Goal: Share content: Share content

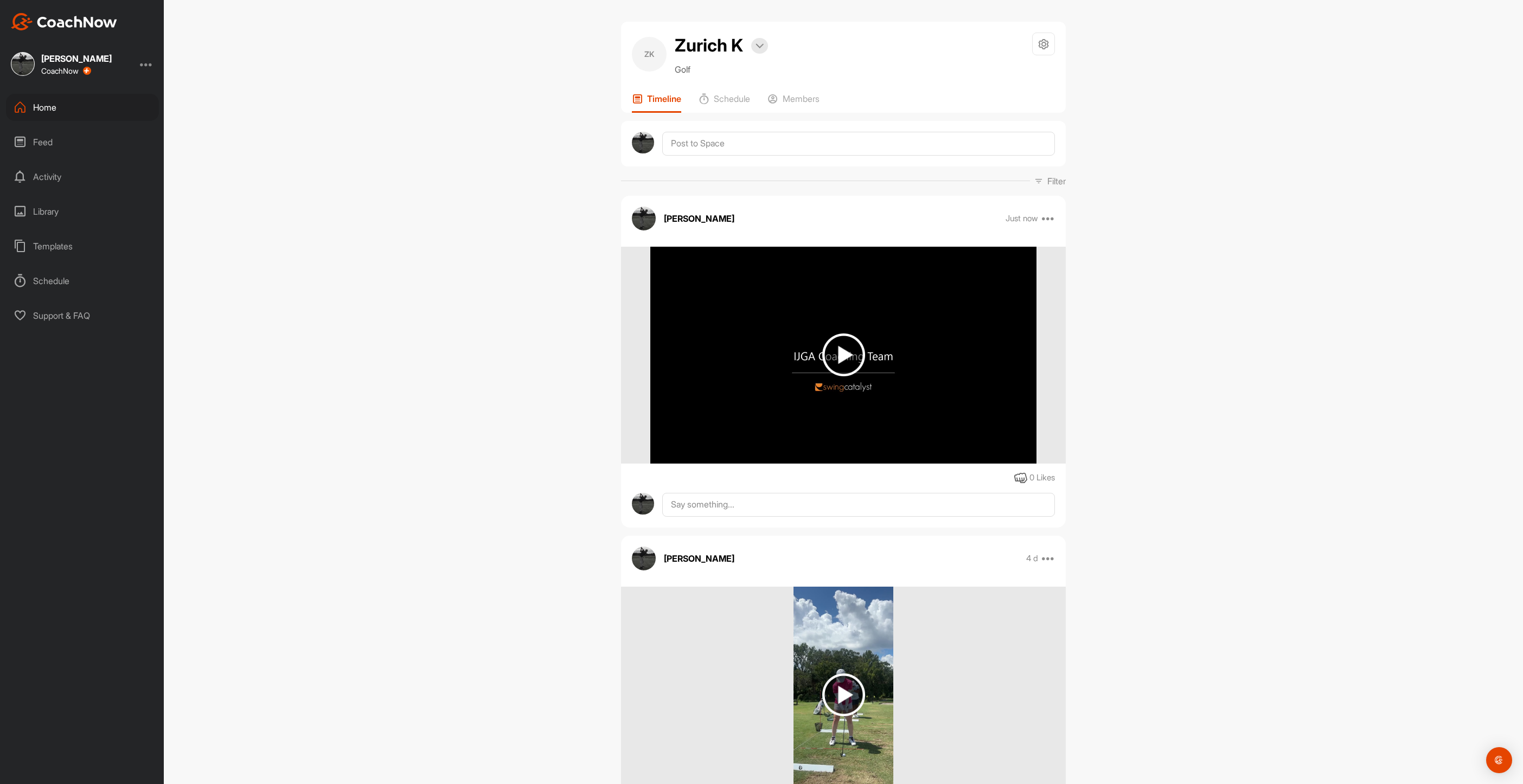
click at [36, 106] on div "Home" at bounding box center [82, 107] width 153 height 27
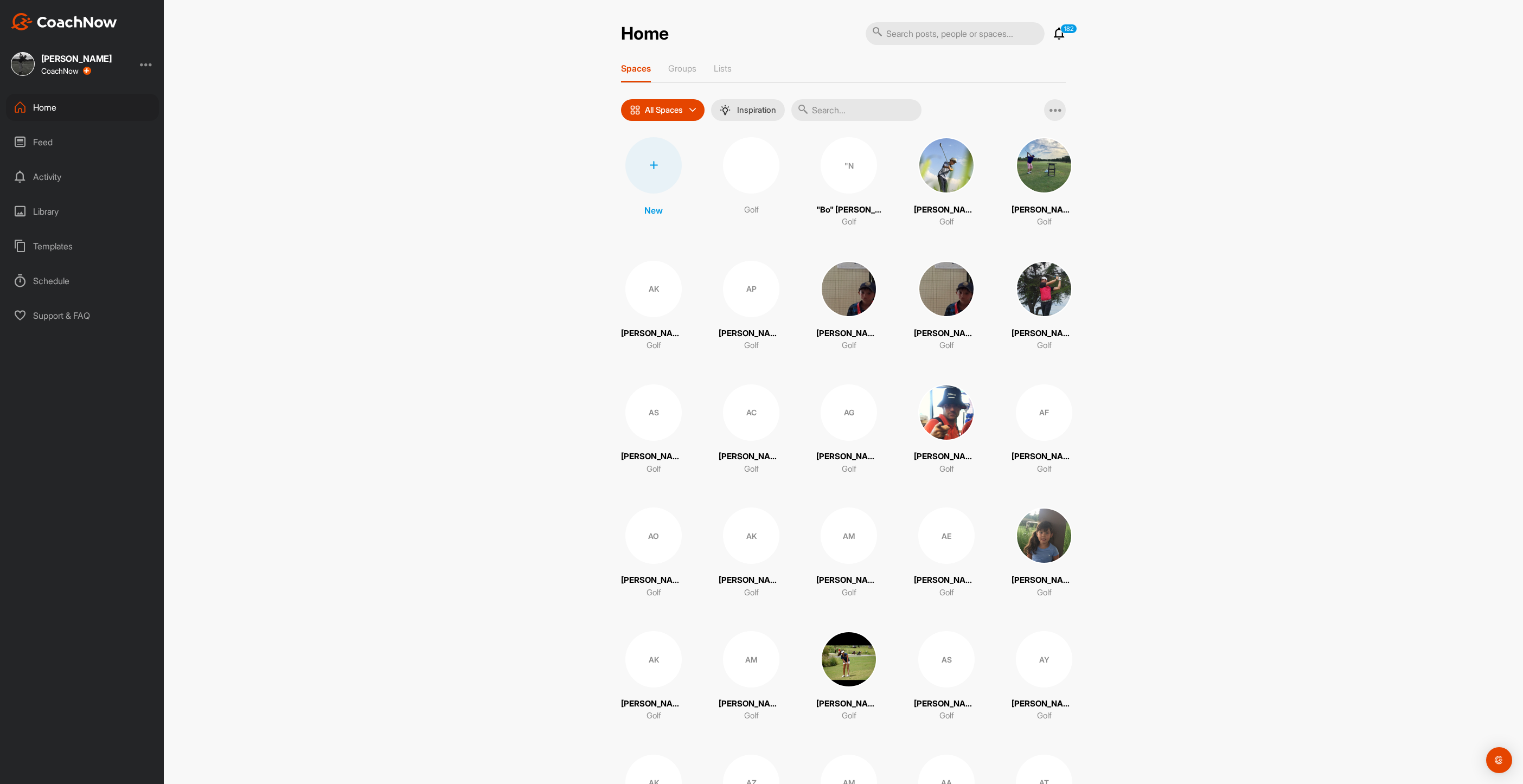
click at [887, 106] on input "text" at bounding box center [856, 110] width 130 height 21
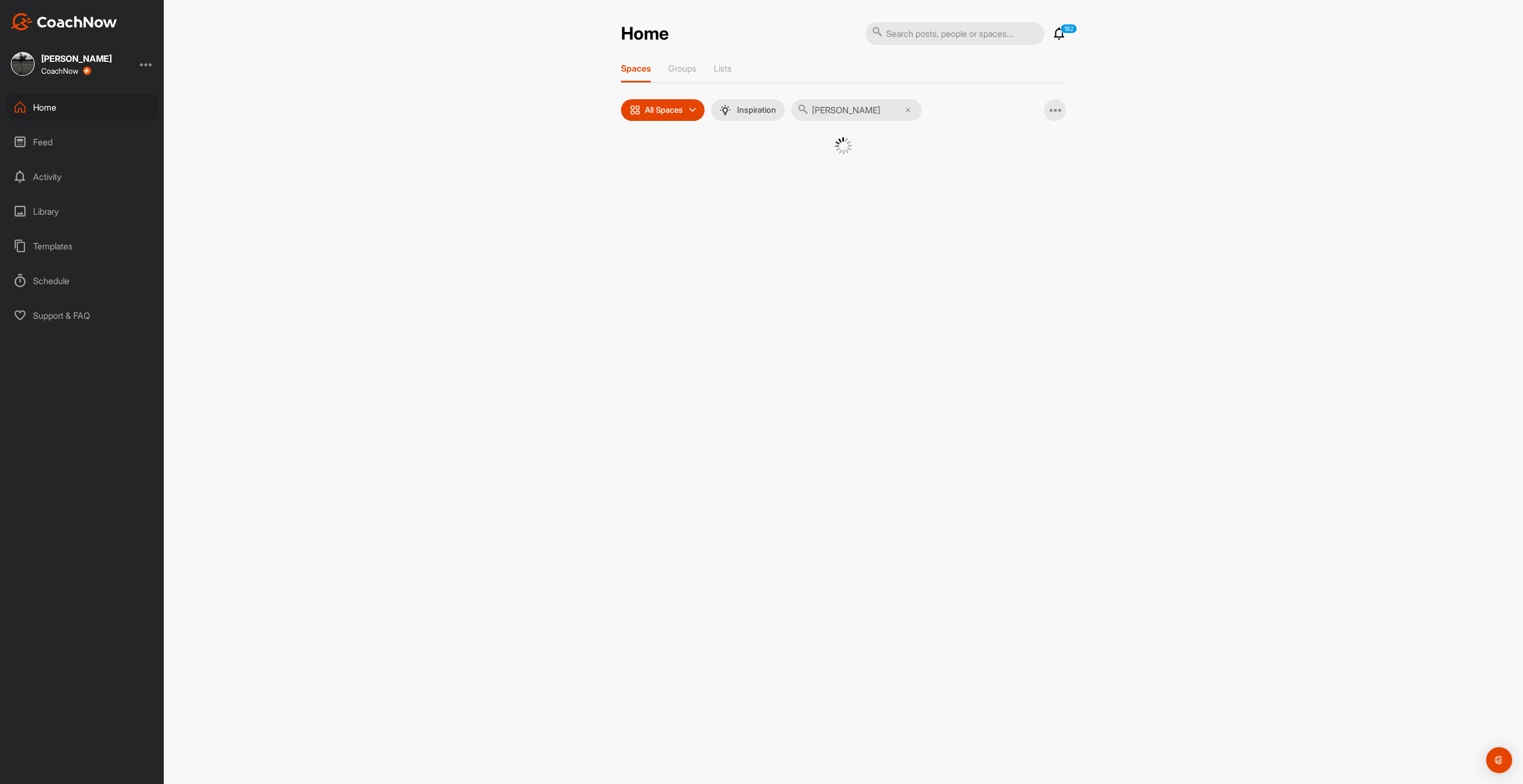
type input "[PERSON_NAME]"
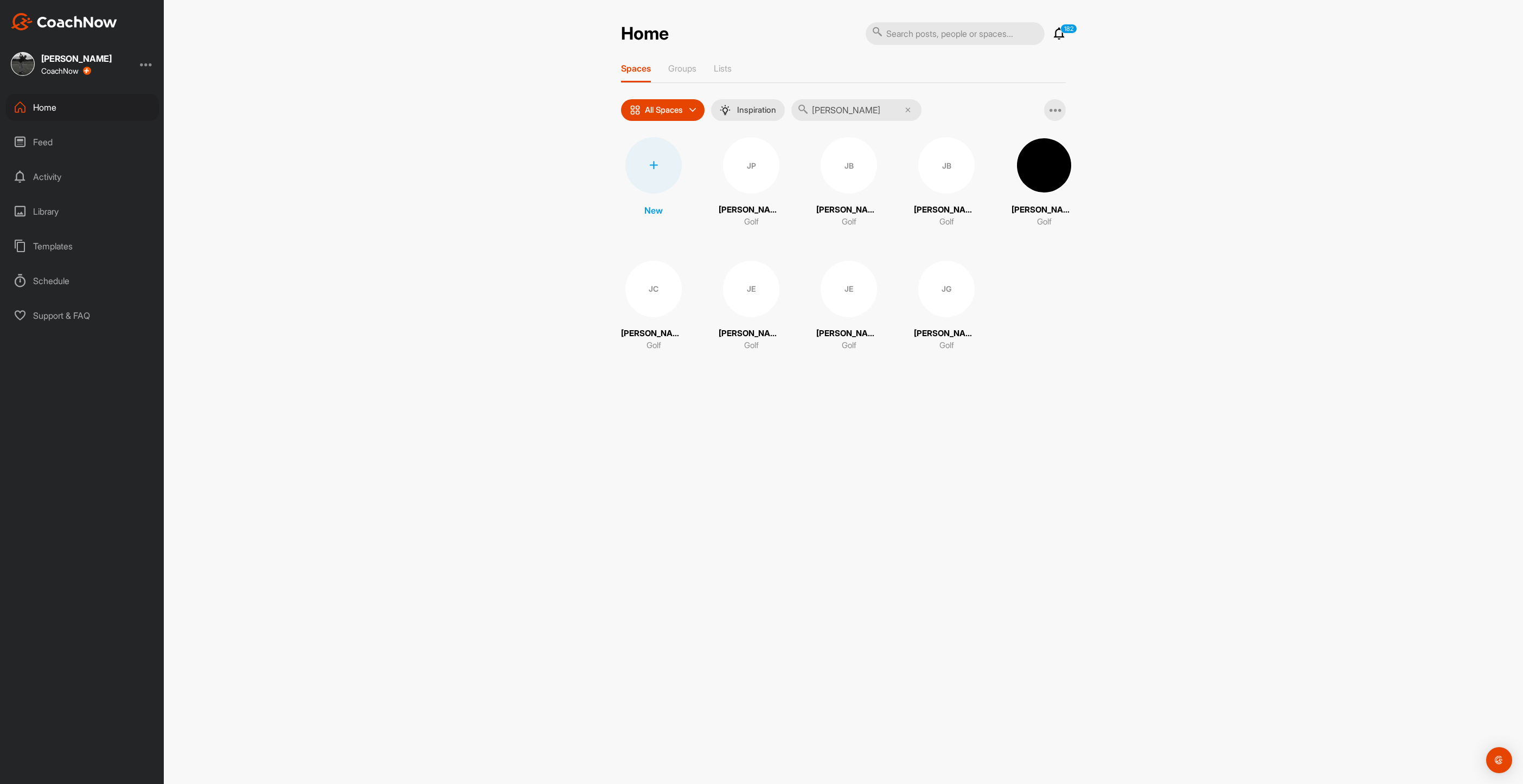
click at [866, 298] on div "JE" at bounding box center [849, 289] width 57 height 57
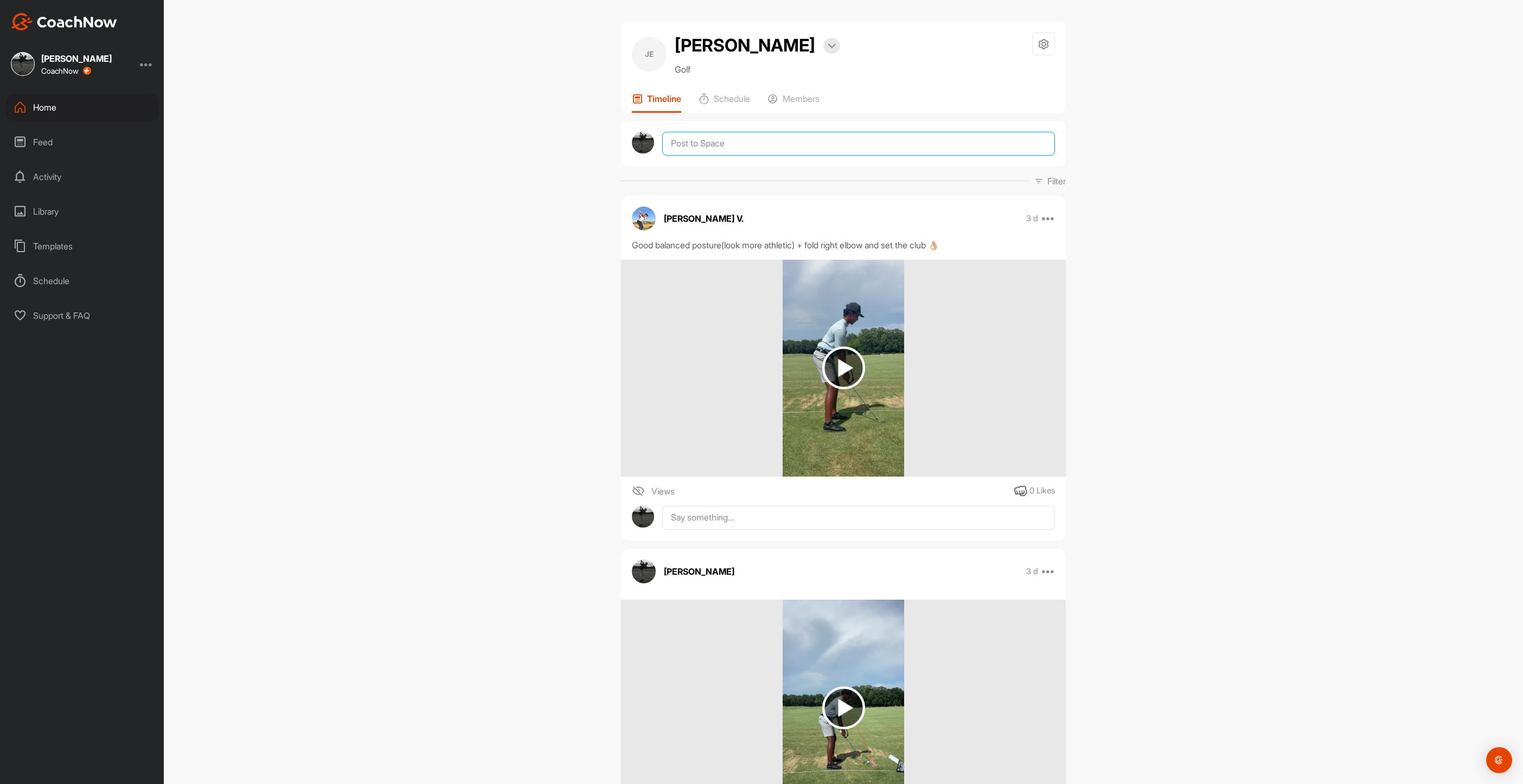
click at [727, 155] on textarea at bounding box center [859, 144] width 393 height 23
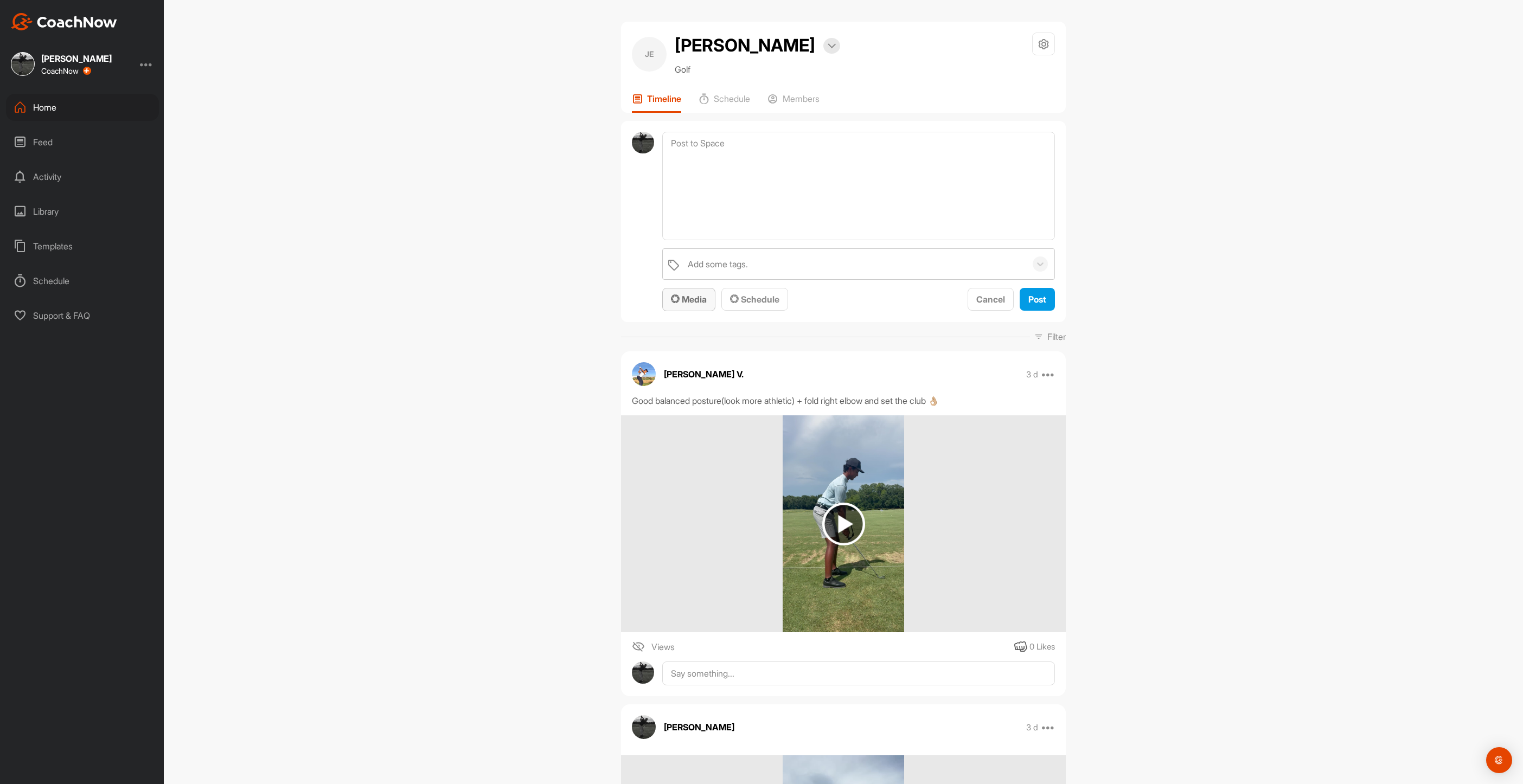
click at [694, 305] on span "Media" at bounding box center [689, 299] width 36 height 11
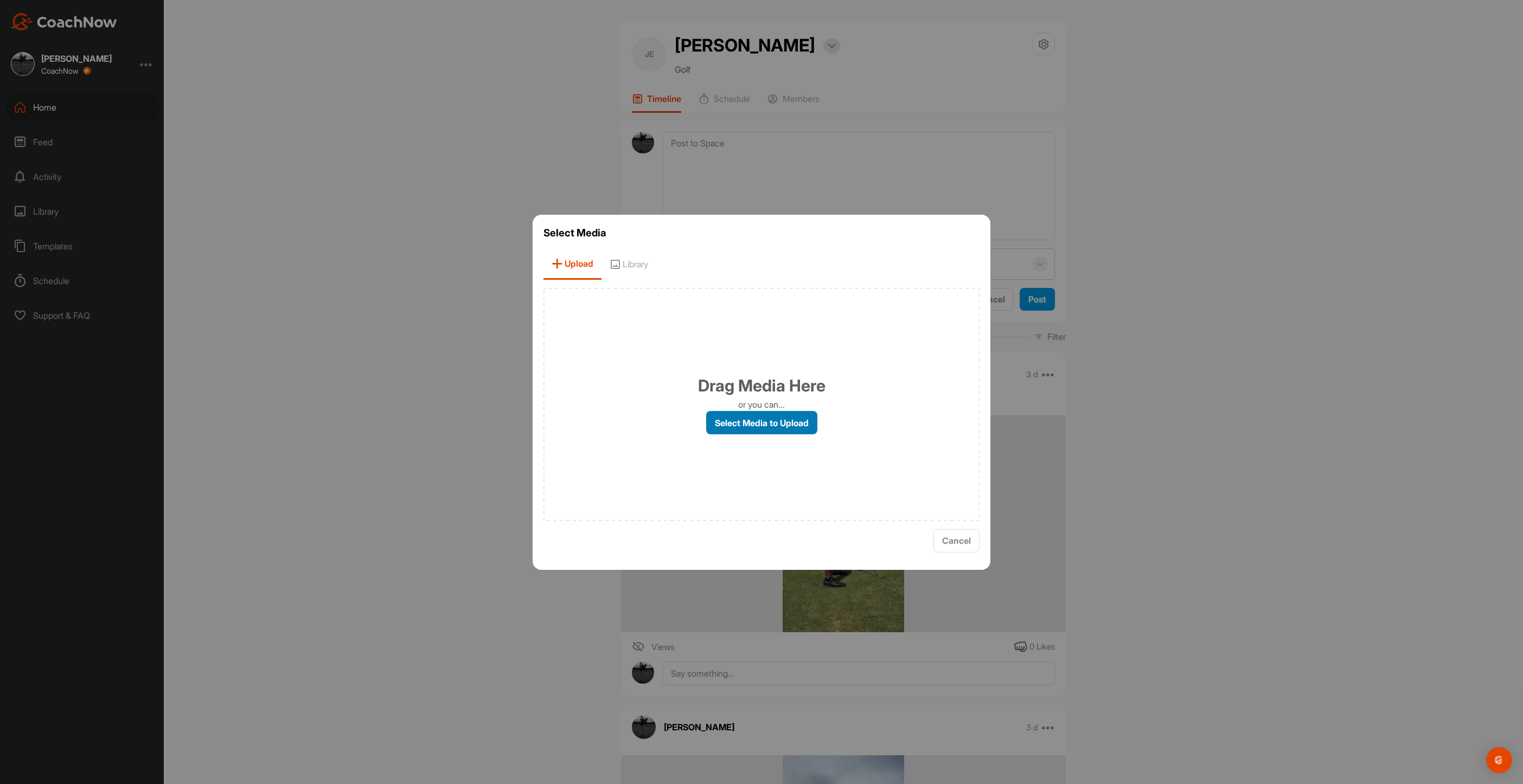
click at [741, 430] on label "Select Media to Upload" at bounding box center [762, 423] width 111 height 23
click at [0, 0] on input "Select Media to Upload" at bounding box center [0, 0] width 0 height 0
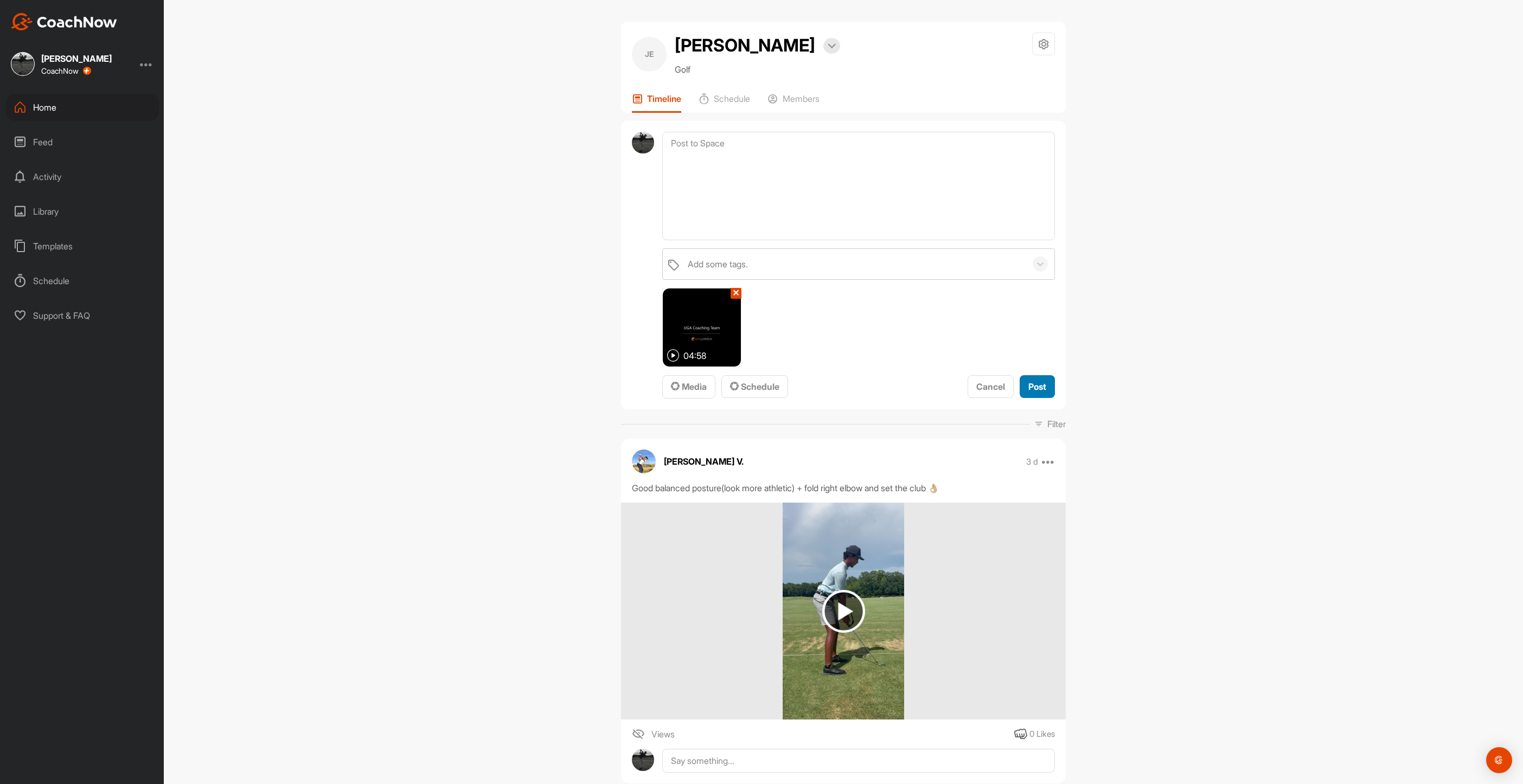
click at [1024, 398] on button "Post" at bounding box center [1037, 387] width 35 height 23
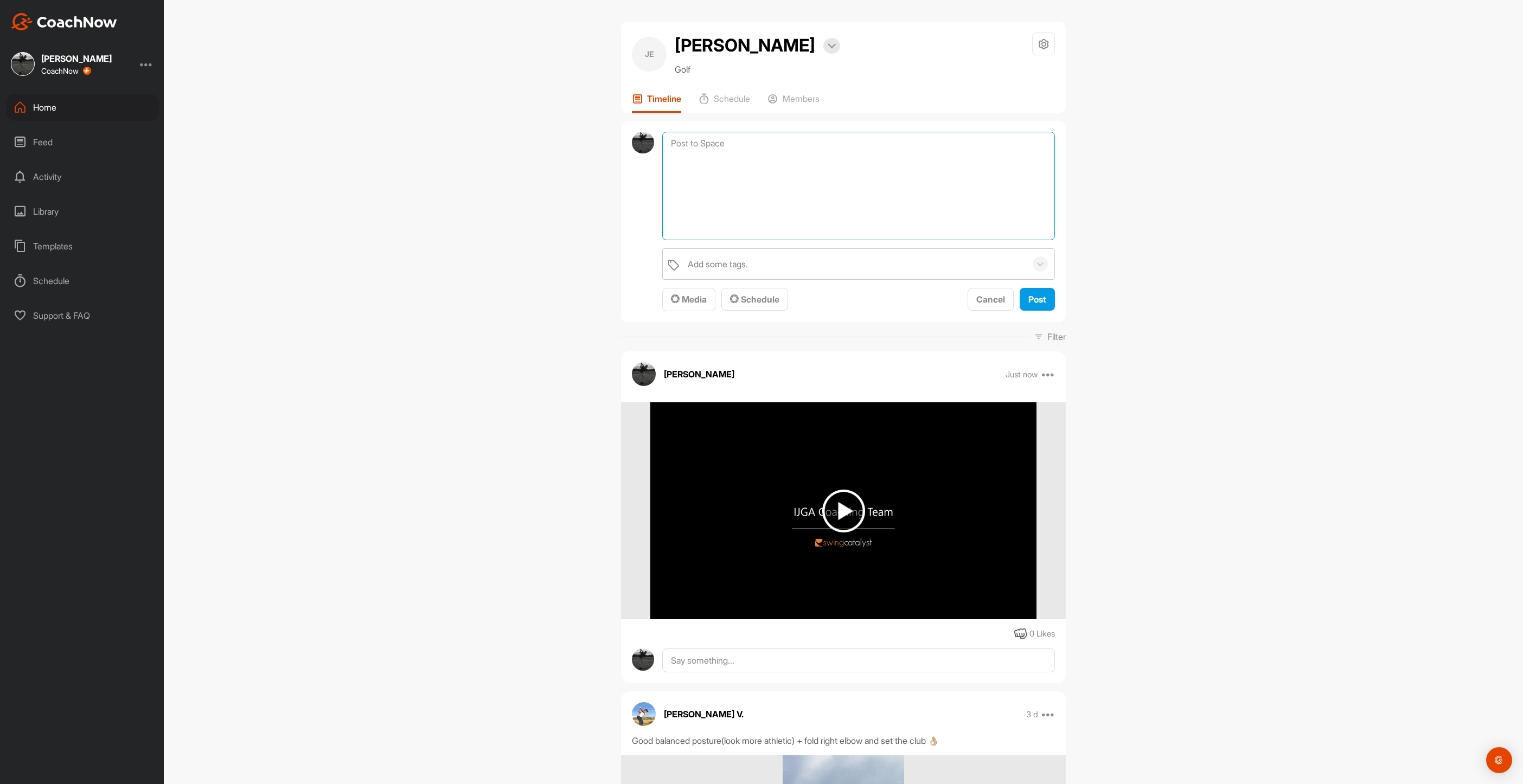
click at [731, 173] on textarea at bounding box center [859, 186] width 393 height 108
click at [695, 305] on span "Media" at bounding box center [689, 299] width 36 height 11
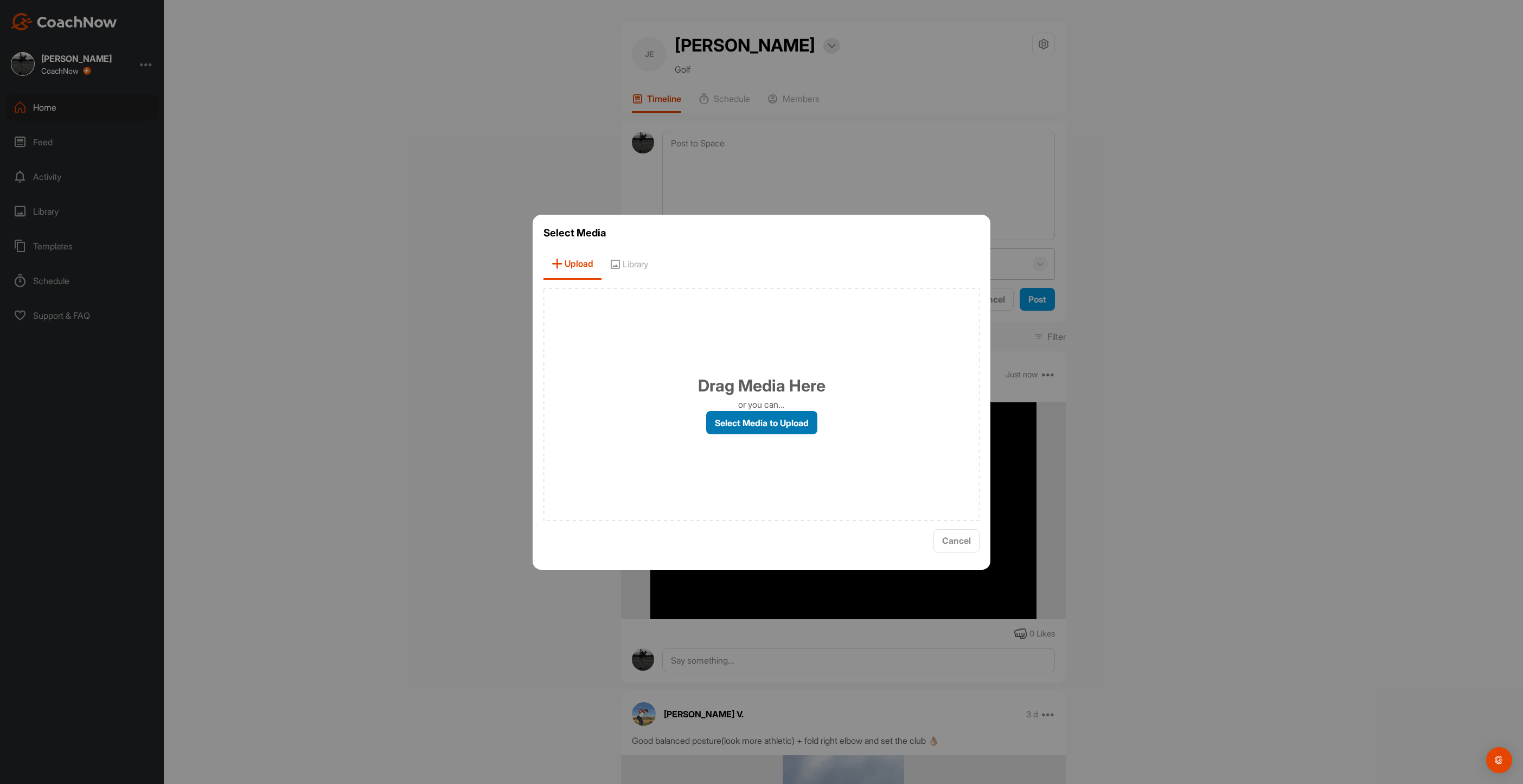
click at [719, 412] on label "Select Media to Upload" at bounding box center [762, 423] width 111 height 23
click at [0, 0] on input "Select Media to Upload" at bounding box center [0, 0] width 0 height 0
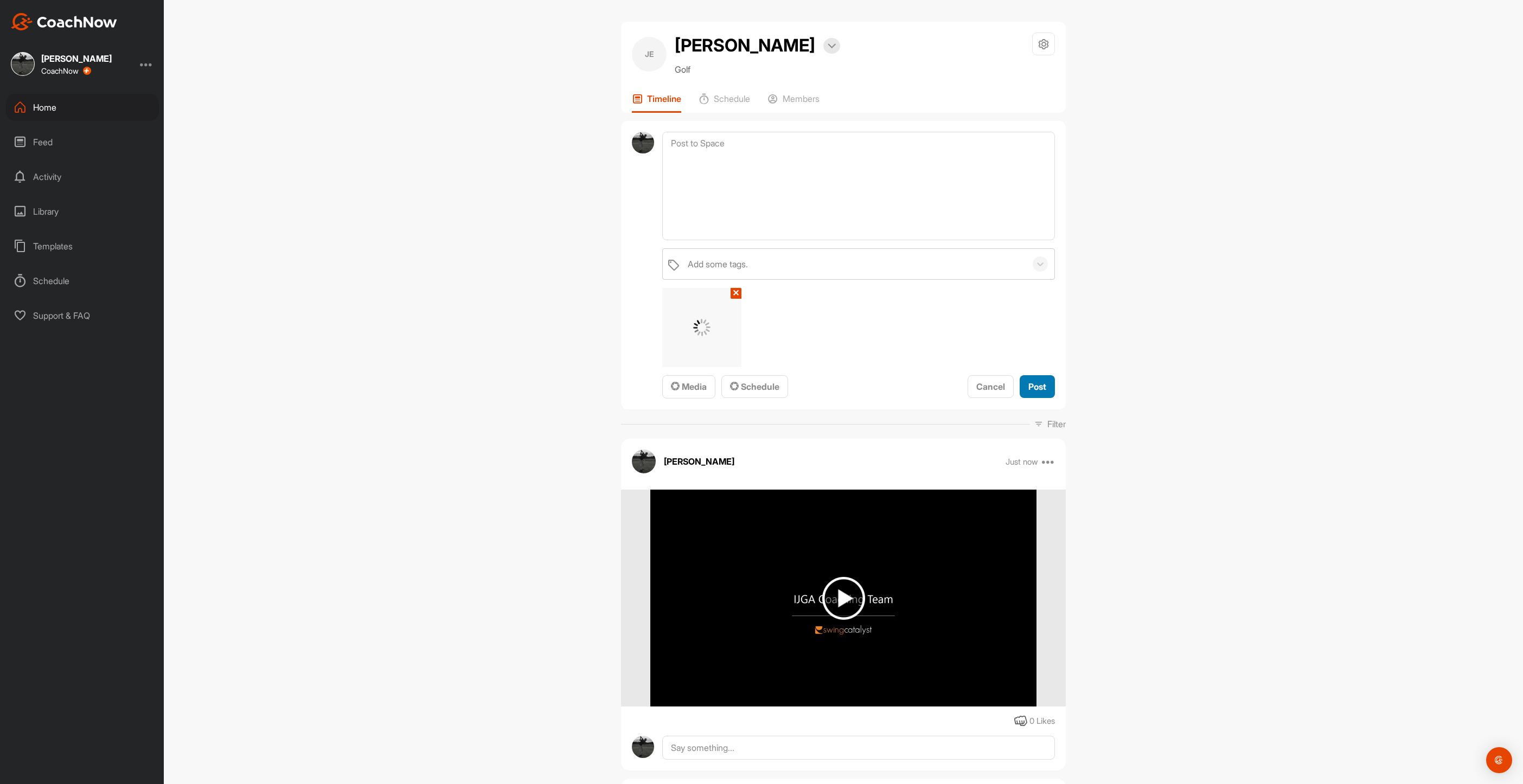
click at [1029, 392] on span "Post" at bounding box center [1037, 386] width 18 height 11
